Goal: Task Accomplishment & Management: Manage account settings

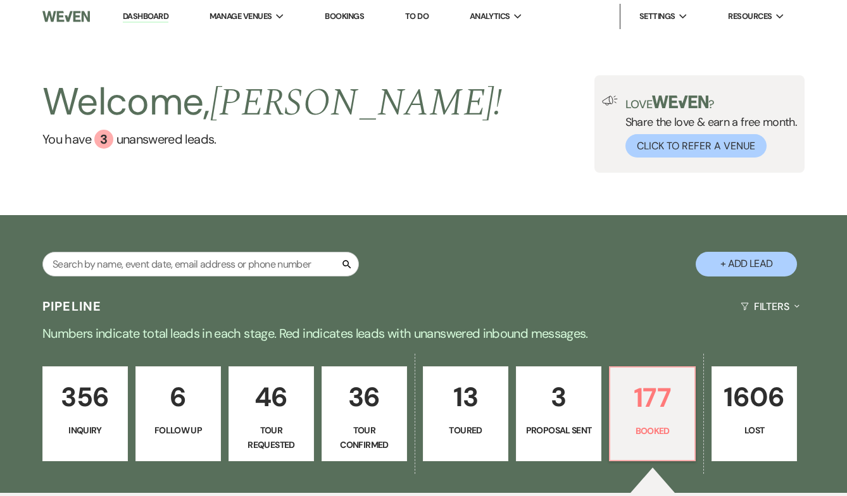
click at [339, 18] on link "Bookings" at bounding box center [344, 16] width 39 height 11
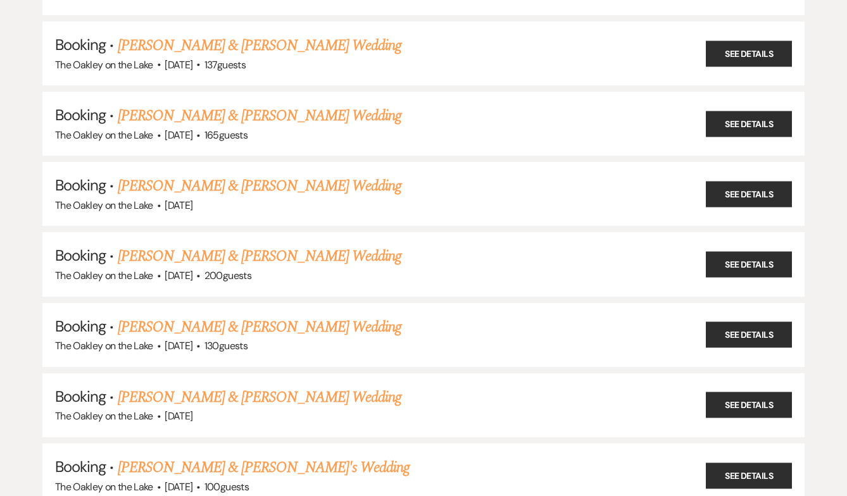
scroll to position [637, 0]
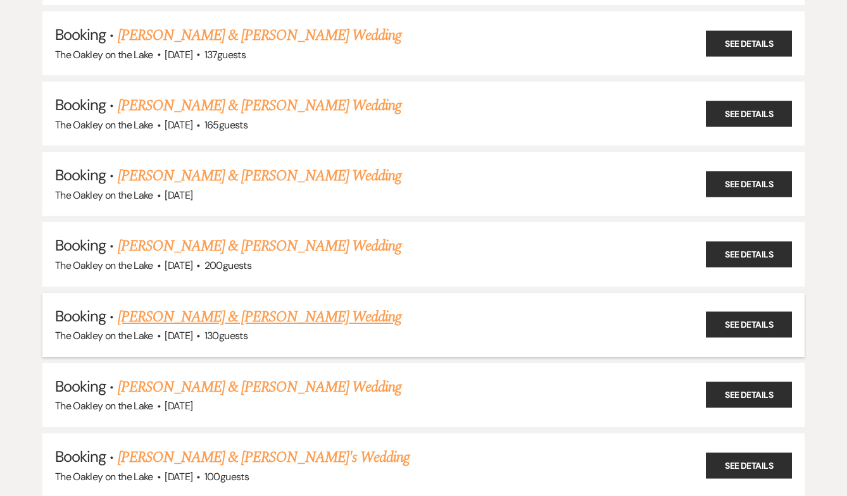
click at [289, 313] on link "[PERSON_NAME] & [PERSON_NAME] Wedding" at bounding box center [260, 317] width 284 height 23
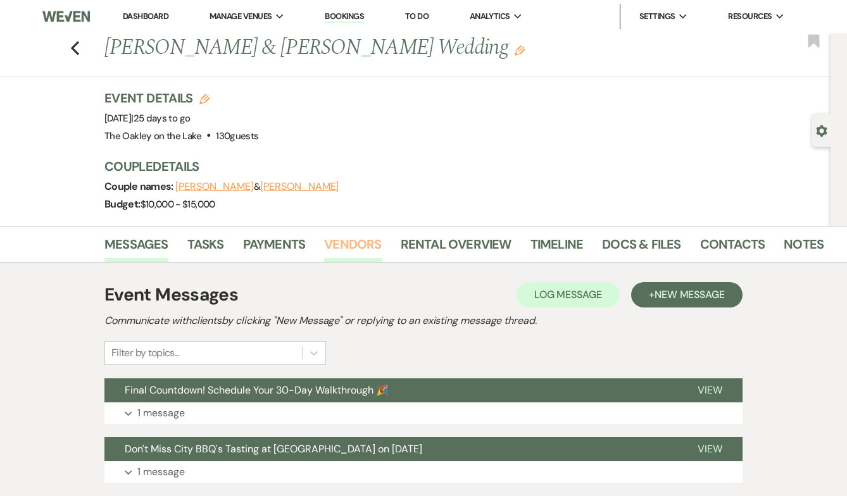
click at [338, 249] on link "Vendors" at bounding box center [352, 248] width 57 height 28
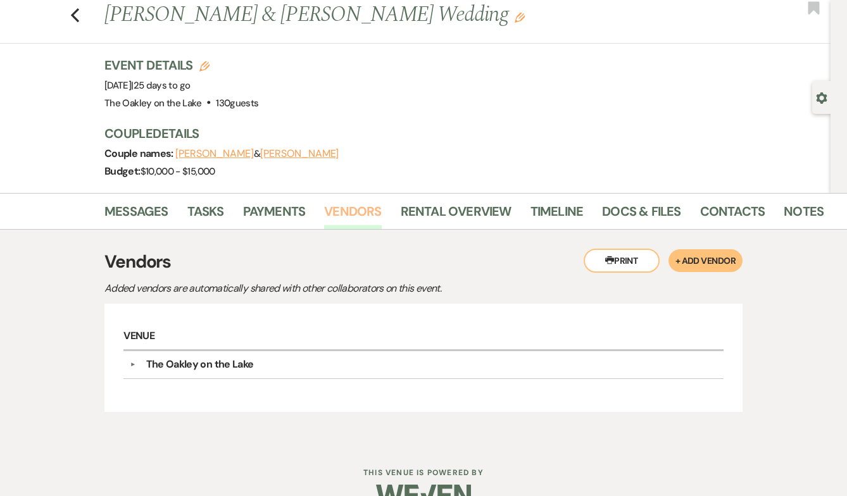
scroll to position [41, 0]
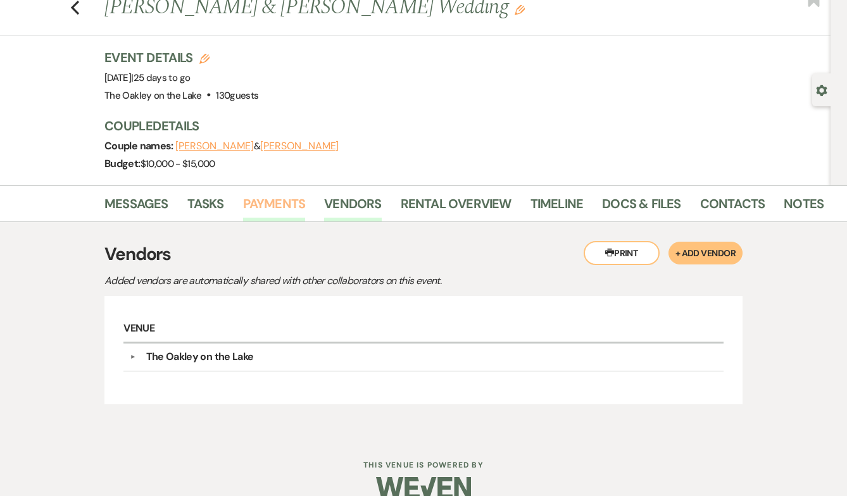
click at [275, 211] on link "Payments" at bounding box center [274, 208] width 63 height 28
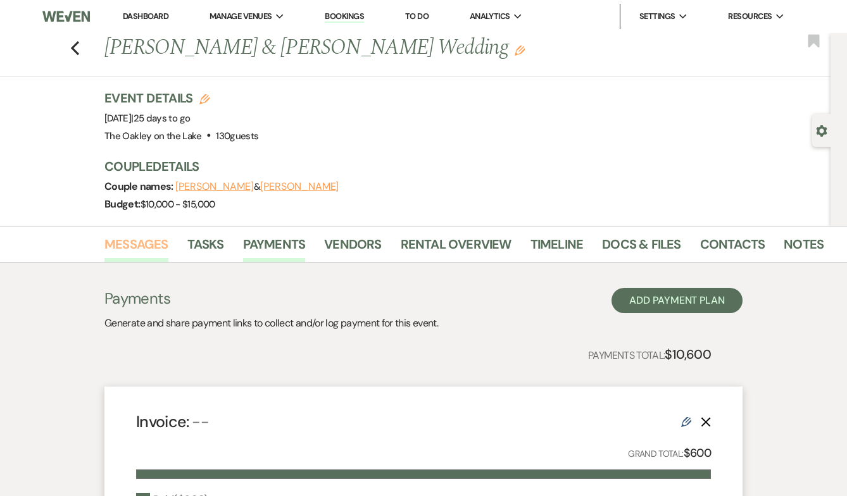
click at [128, 243] on link "Messages" at bounding box center [136, 248] width 64 height 28
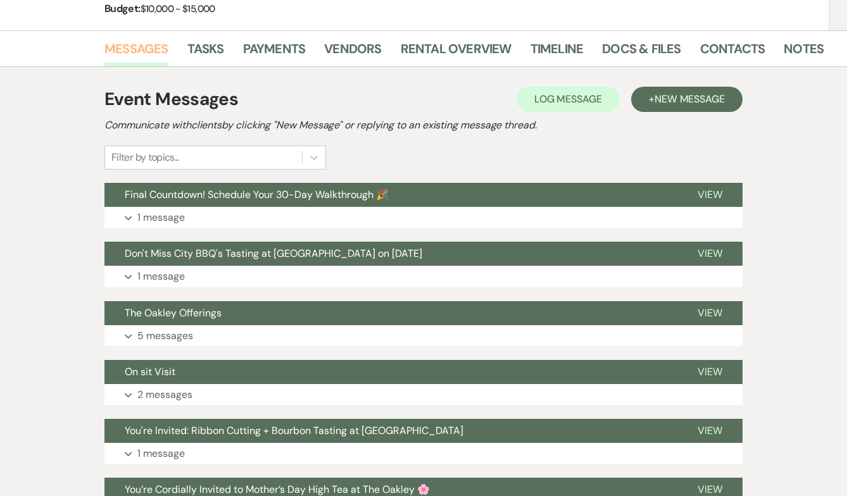
scroll to position [193, 0]
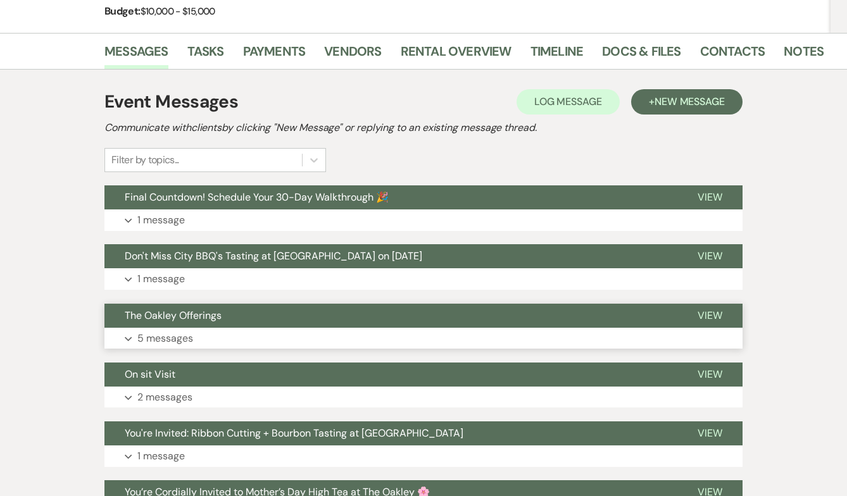
click at [215, 330] on button "Expand 5 messages" at bounding box center [423, 339] width 638 height 22
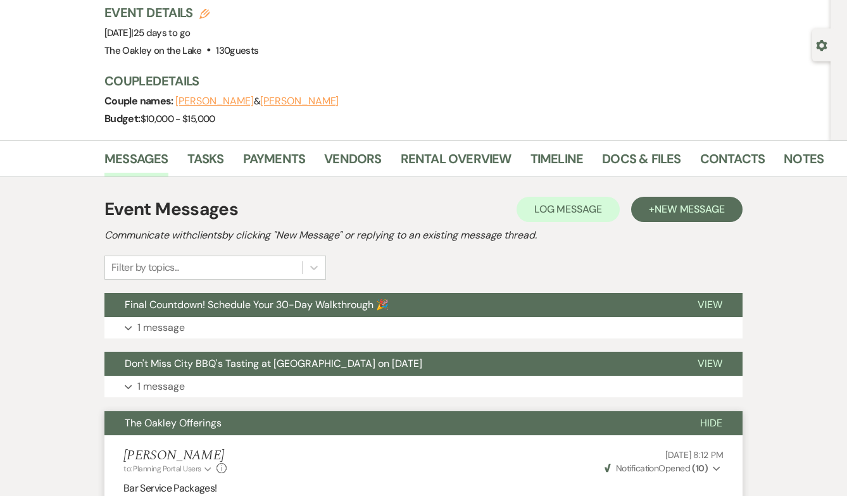
scroll to position [0, 0]
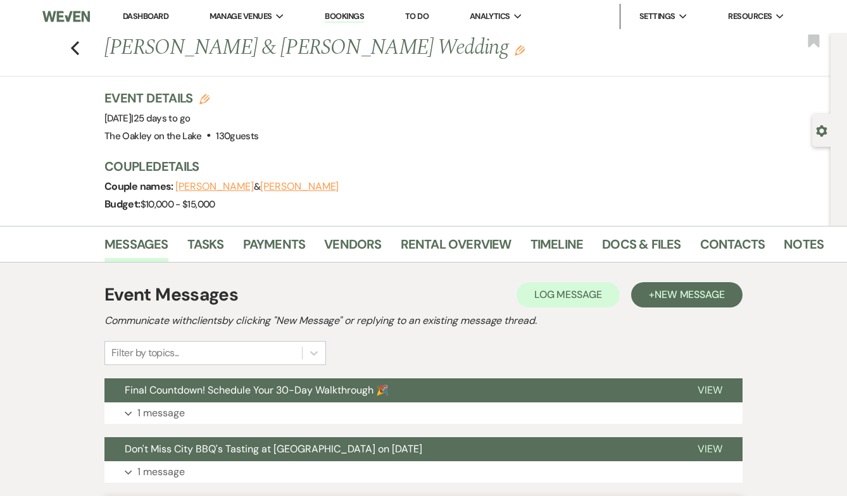
click at [147, 16] on link "Dashboard" at bounding box center [146, 16] width 46 height 11
